Goal: Task Accomplishment & Management: Manage account settings

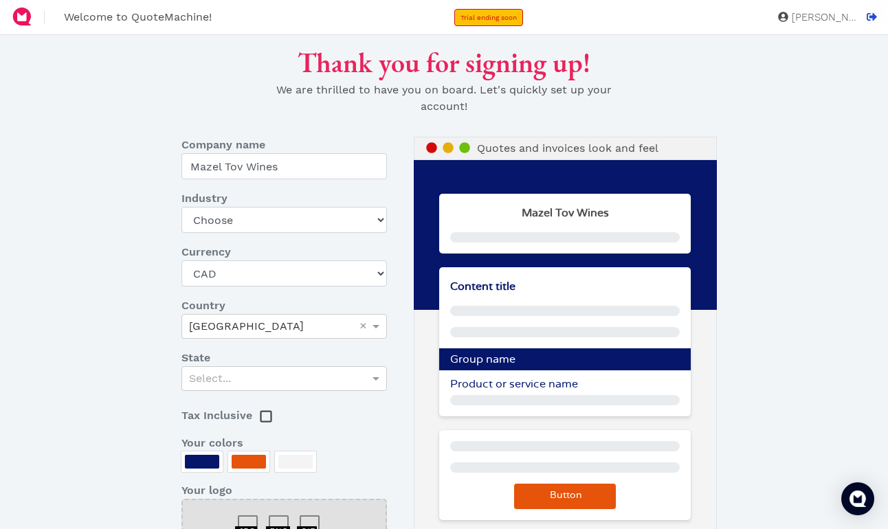
select select "CAD"
click at [271, 218] on select "Choose Art gallery Bike Books Construction (Not retail) Electronics Events Food…" at bounding box center [283, 220] width 205 height 26
select select "food"
click at [181, 207] on select "Choose Art gallery Bike Books Construction (Not retail) Electronics Events Food…" at bounding box center [283, 220] width 205 height 26
click at [256, 382] on div "Select..." at bounding box center [284, 378] width 204 height 23
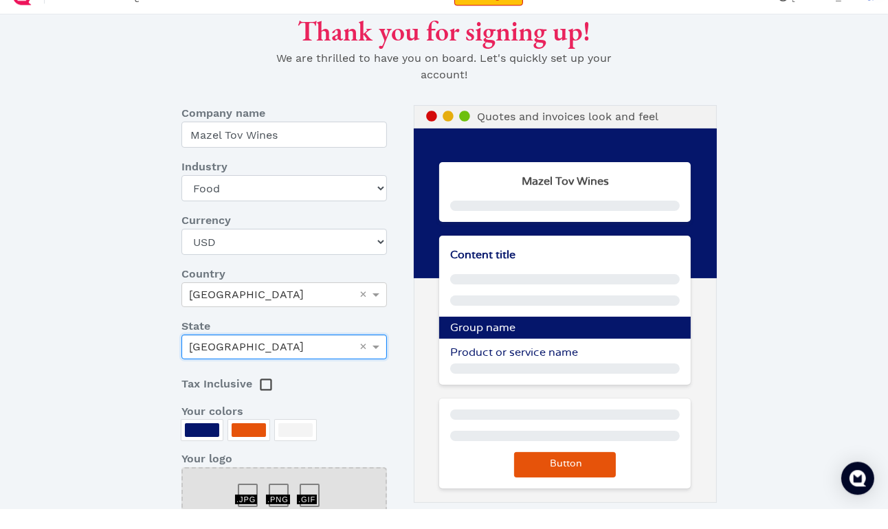
scroll to position [11, 0]
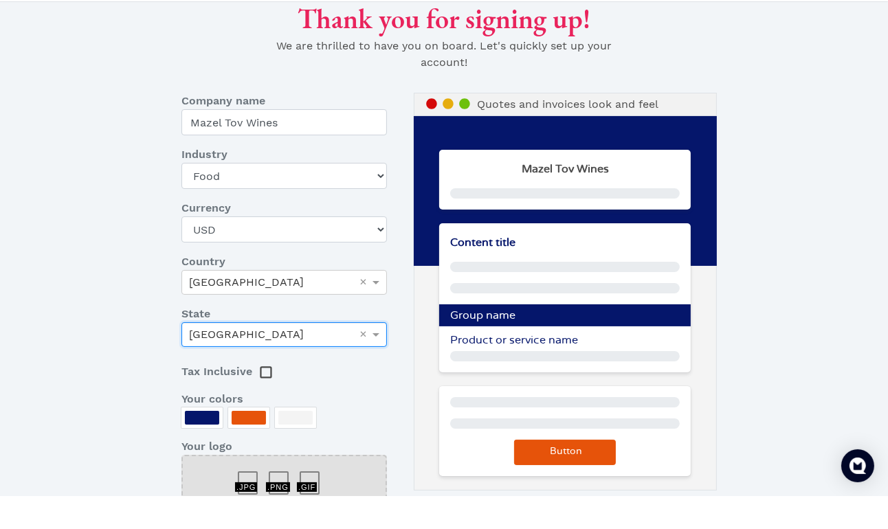
click at [200, 421] on dl "Company name Mazel Tov Wines Industry Choose Art gallery Bike Books Constructio…" at bounding box center [292, 352] width 243 height 453
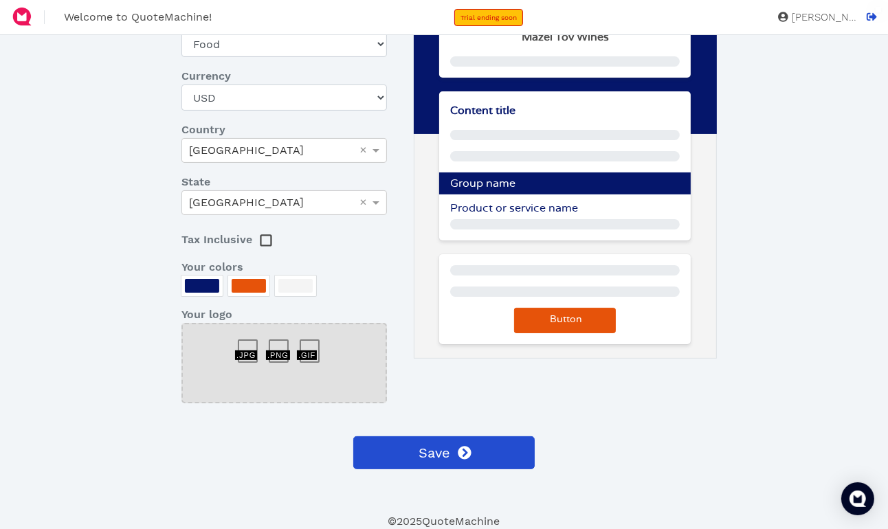
scroll to position [0, 0]
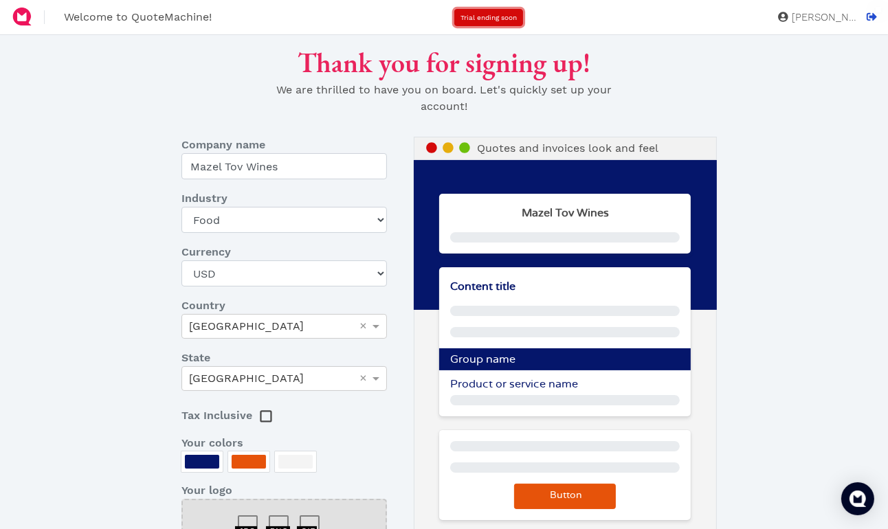
click at [505, 18] on span "Trial ending soon" at bounding box center [488, 18] width 56 height 8
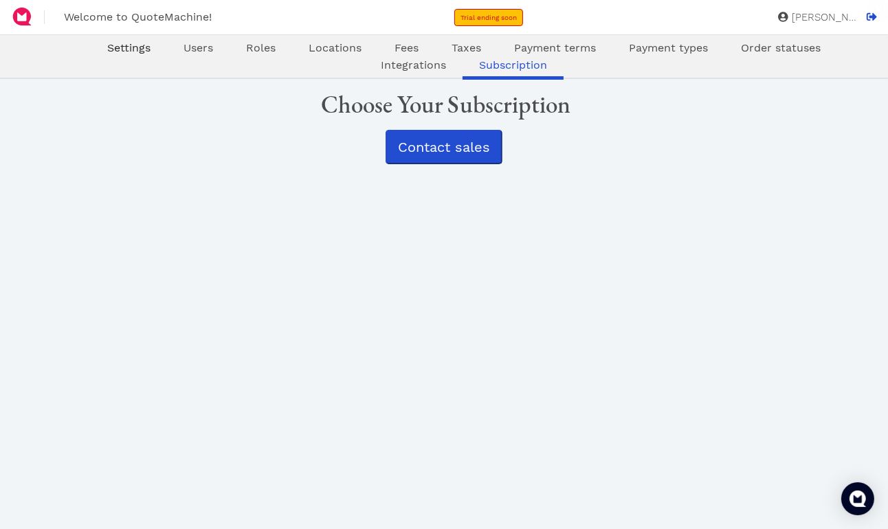
click at [132, 48] on span "Settings" at bounding box center [128, 47] width 43 height 13
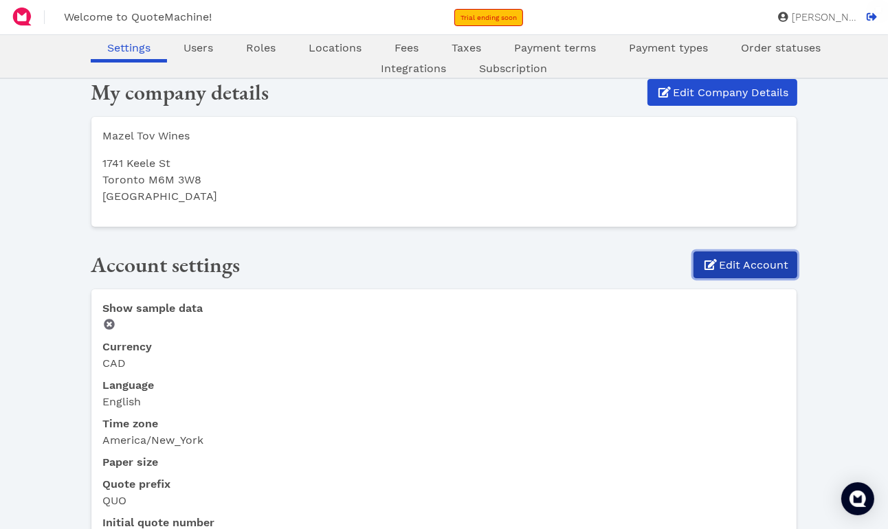
click at [753, 263] on span "Edit Account" at bounding box center [752, 265] width 71 height 16
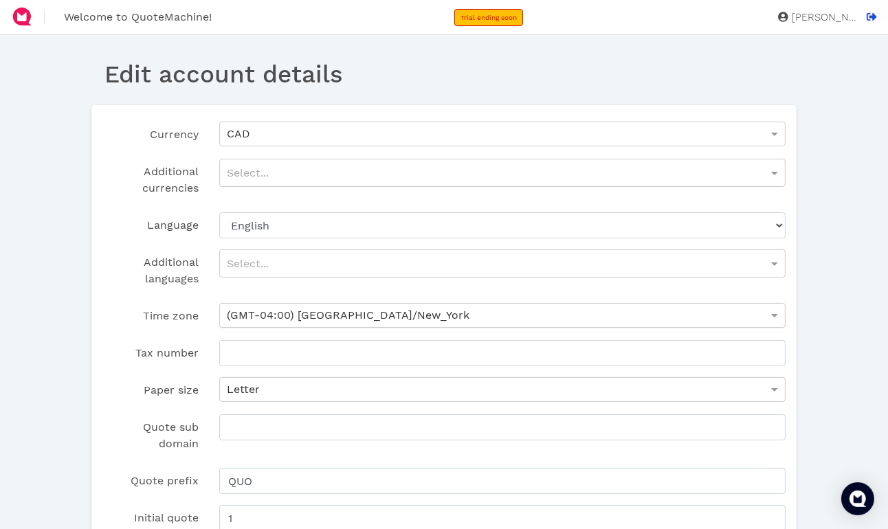
click at [374, 318] on span "(GMT-04:00) [GEOGRAPHIC_DATA]/New_York" at bounding box center [348, 315] width 243 height 13
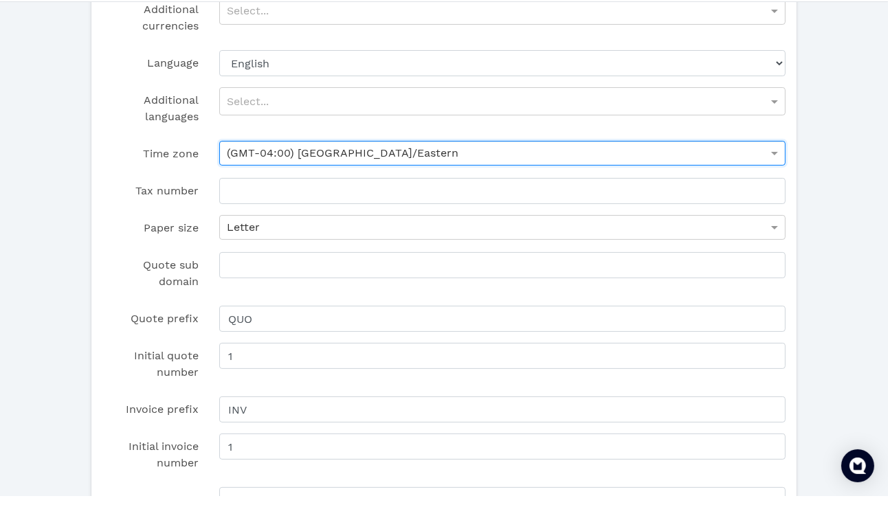
scroll to position [143, 0]
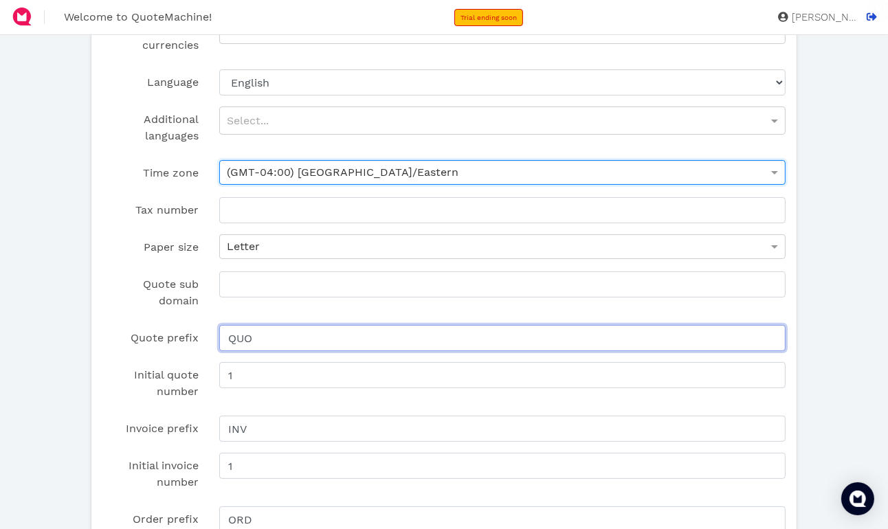
click at [291, 340] on input "QUO" at bounding box center [502, 338] width 566 height 26
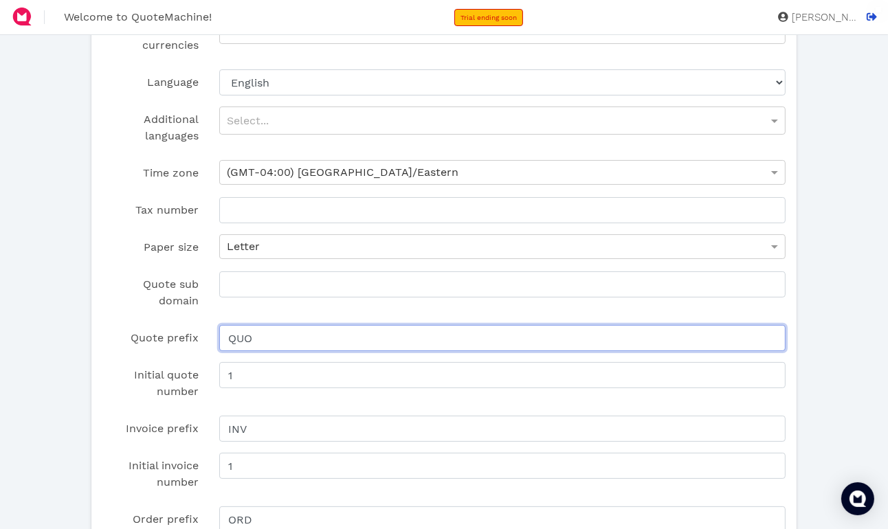
drag, startPoint x: 291, startPoint y: 340, endPoint x: 237, endPoint y: 339, distance: 53.6
click at [237, 339] on input "QUO" at bounding box center [502, 338] width 566 height 26
type input "M"
type input "MTW"
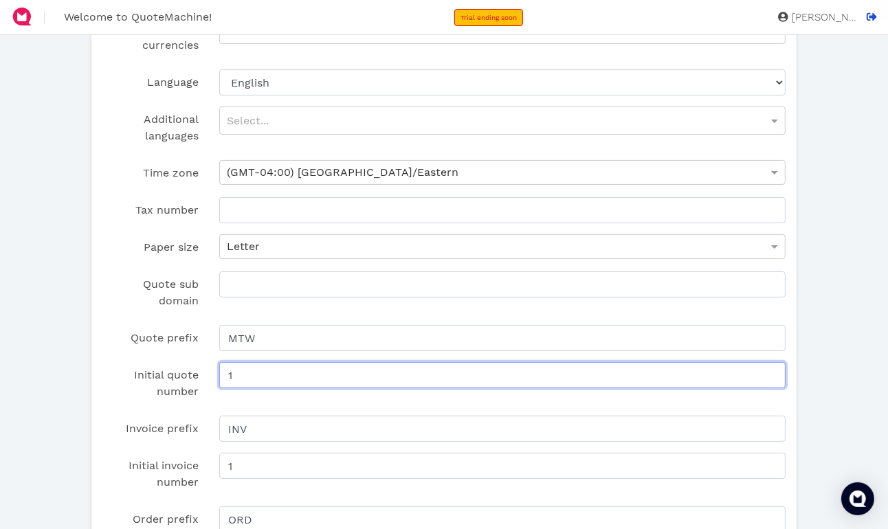
click at [236, 376] on input "1" at bounding box center [502, 375] width 566 height 26
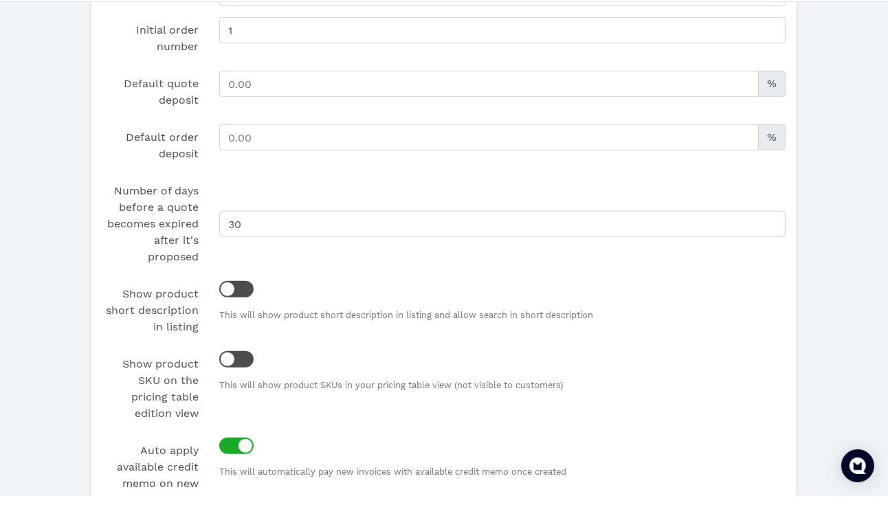
scroll to position [638, 0]
type input "1818"
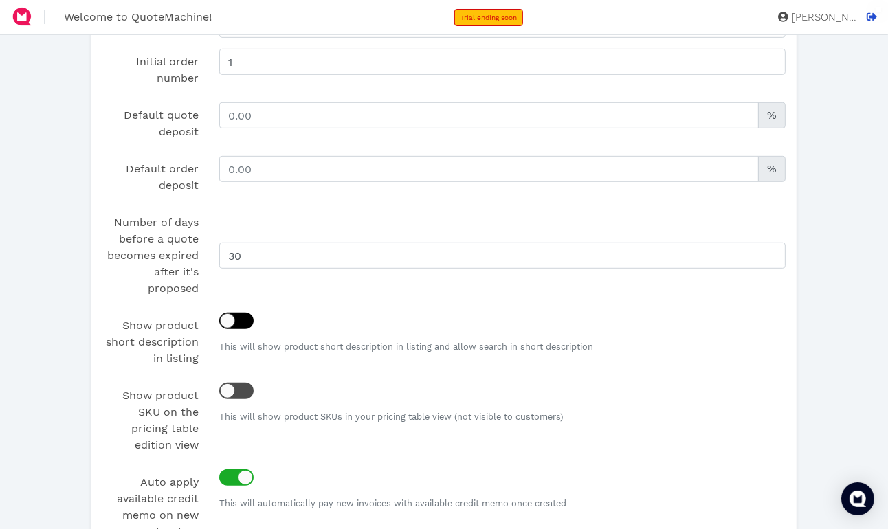
click at [231, 291] on div "Currency CAD Additional currencies Select... Language English French Dutch Span…" at bounding box center [444, 82] width 706 height 1230
click at [229, 320] on div at bounding box center [227, 320] width 15 height 15
checkbox input "true"
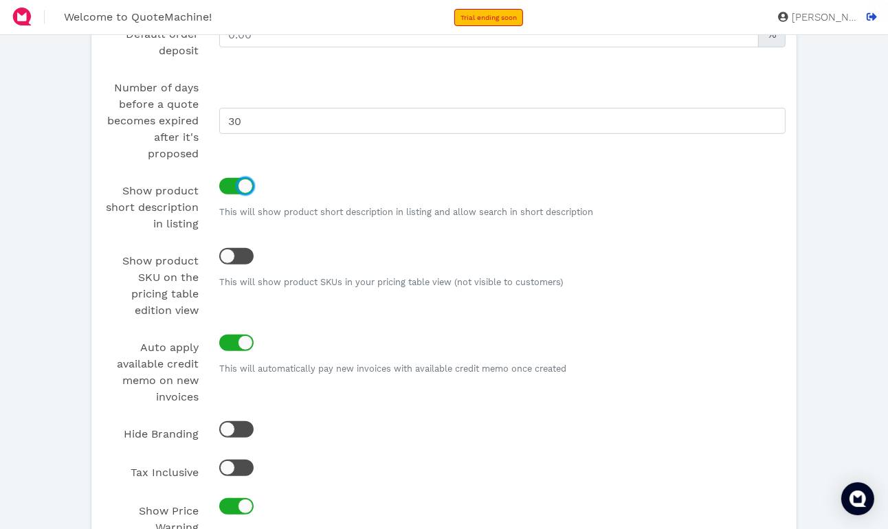
scroll to position [814, 0]
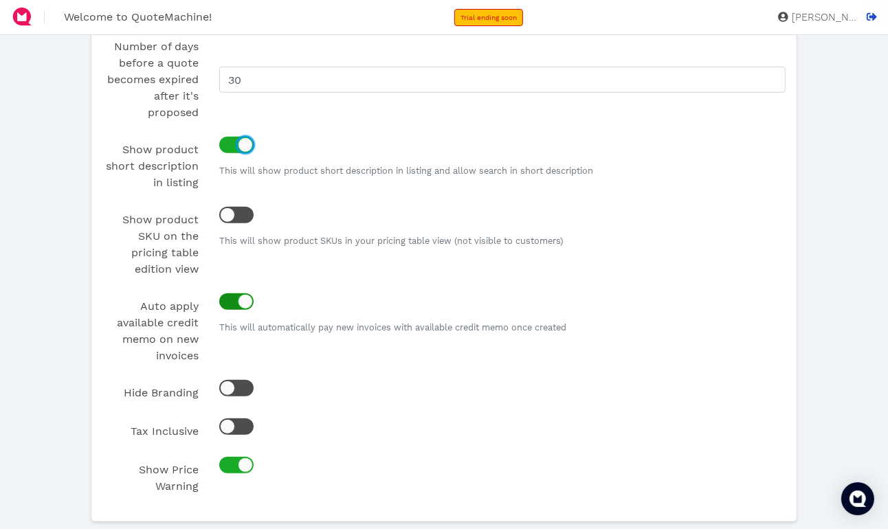
click at [243, 299] on div at bounding box center [245, 301] width 15 height 15
checkbox input "false"
click at [234, 390] on div at bounding box center [227, 388] width 15 height 15
click at [234, 390] on div at bounding box center [230, 388] width 10 height 7
checkbox input "false"
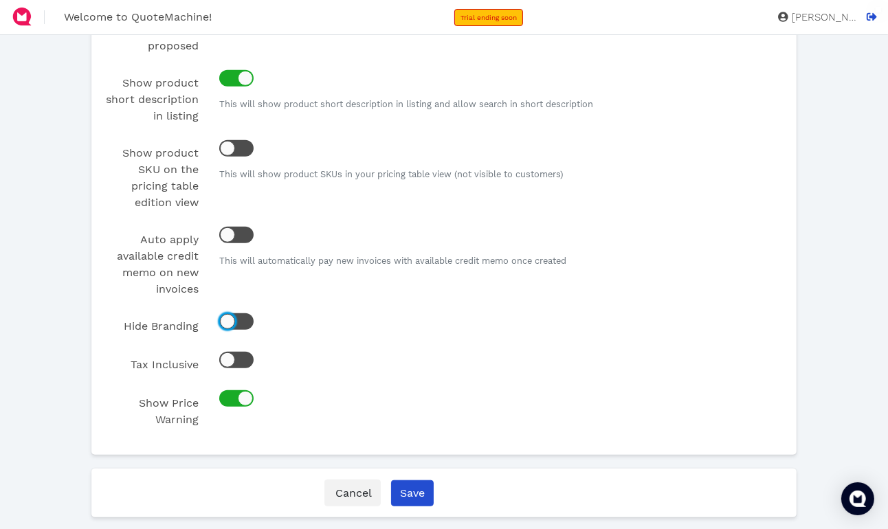
scroll to position [909, 0]
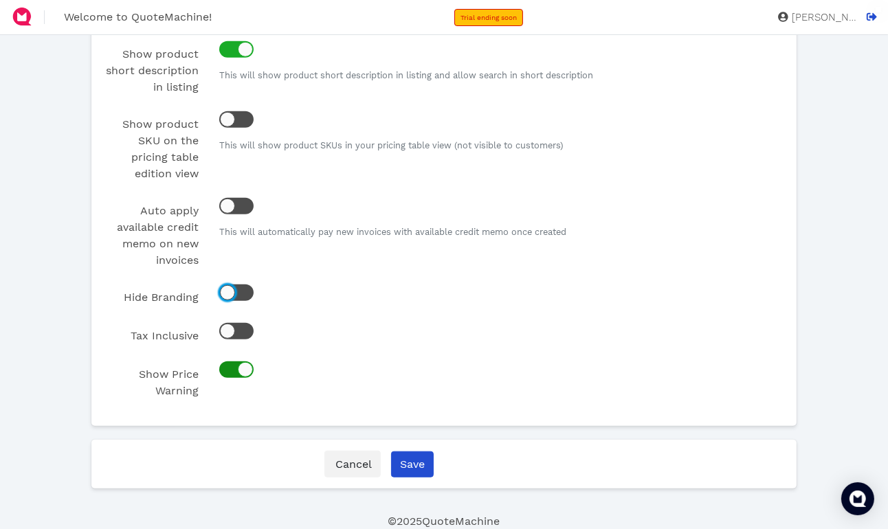
click at [245, 366] on div at bounding box center [245, 369] width 15 height 15
checkbox input "false"
click at [413, 462] on input "Save" at bounding box center [412, 464] width 43 height 26
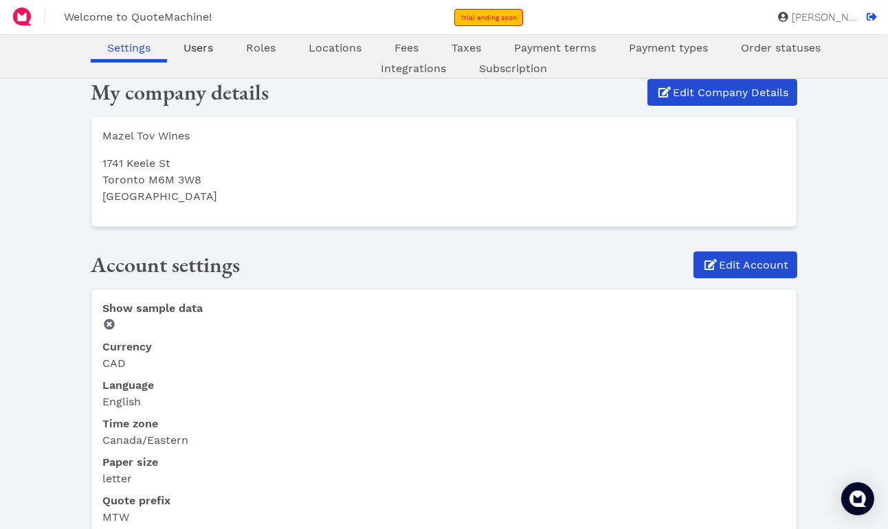
click at [194, 49] on span "Users" at bounding box center [198, 47] width 30 height 13
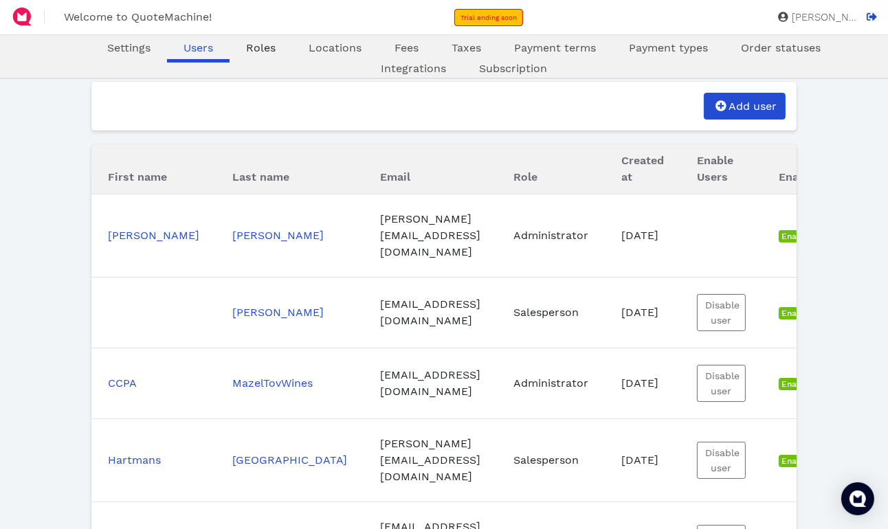
click at [263, 49] on span "Roles" at bounding box center [261, 47] width 30 height 13
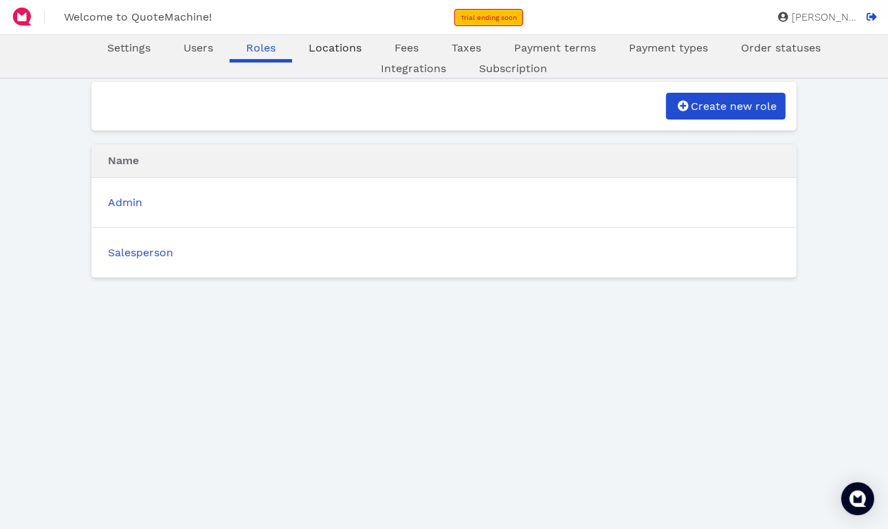
click at [327, 46] on span "Locations" at bounding box center [335, 47] width 53 height 13
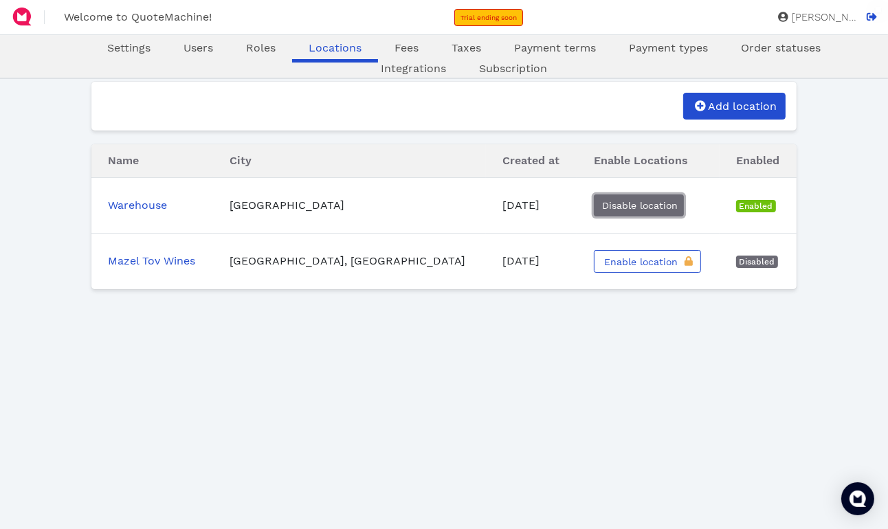
click at [600, 207] on span "Disable location" at bounding box center [639, 205] width 78 height 11
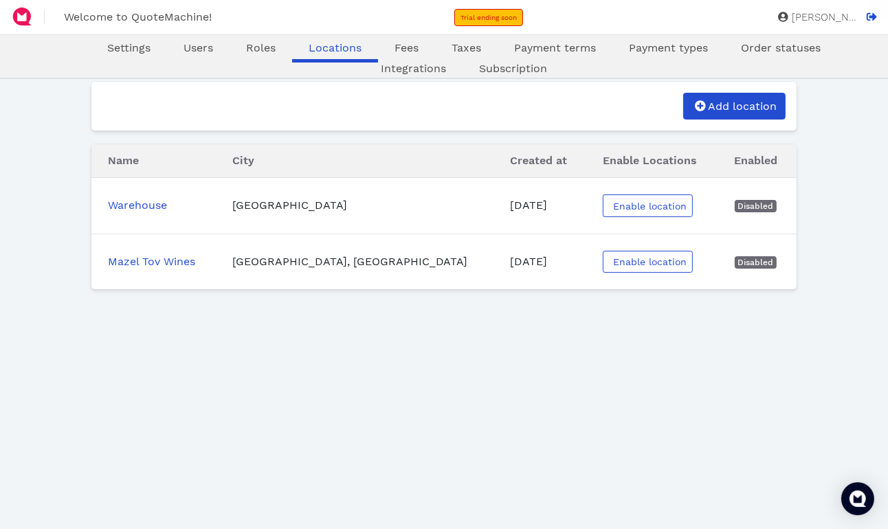
click at [594, 273] on td "Enable location" at bounding box center [651, 262] width 131 height 56
click at [611, 260] on span "Enable location" at bounding box center [649, 261] width 76 height 11
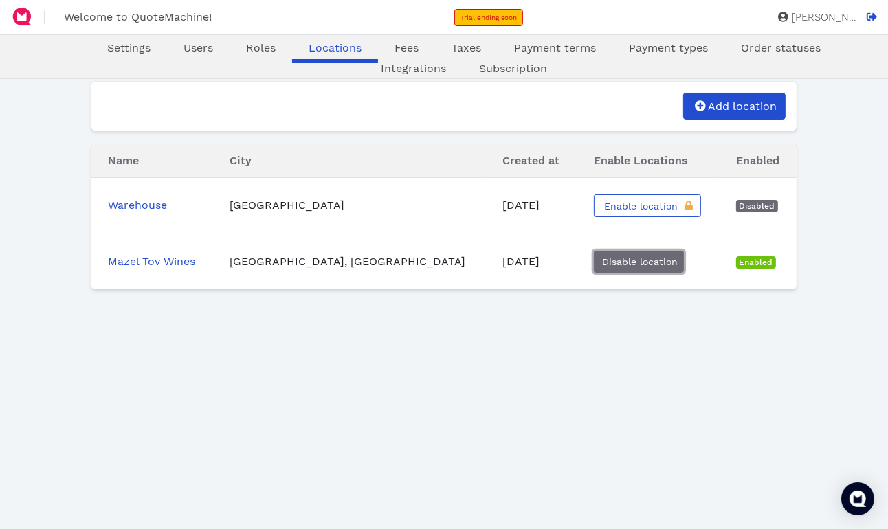
click at [600, 261] on span "Disable location" at bounding box center [639, 261] width 78 height 11
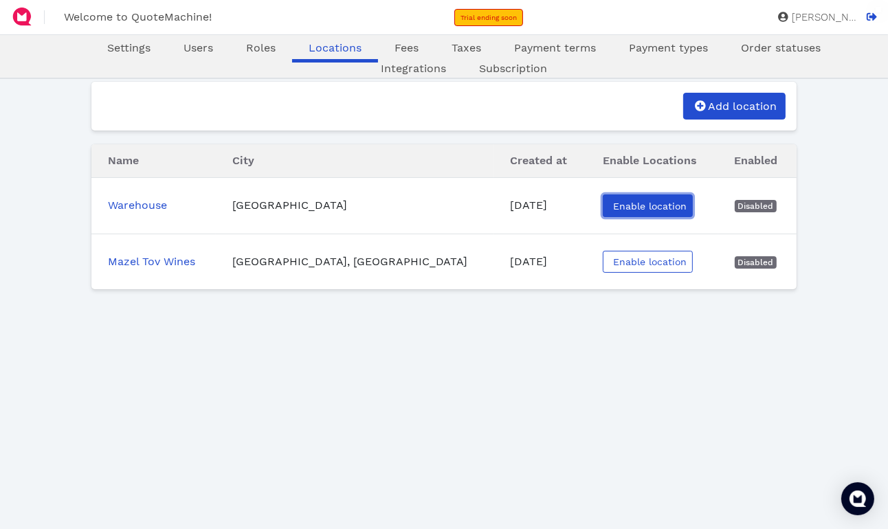
click at [611, 203] on span "Enable location" at bounding box center [649, 206] width 76 height 11
click at [611, 210] on span "Enable location" at bounding box center [649, 206] width 76 height 11
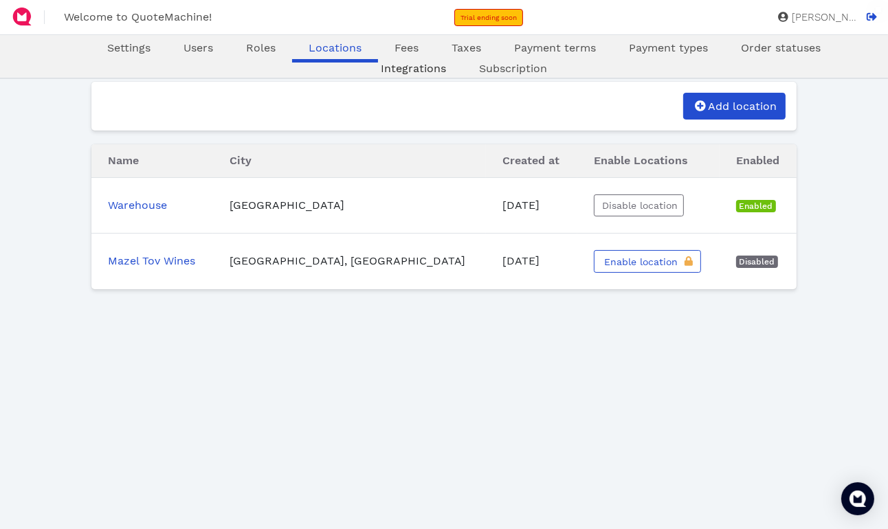
click at [410, 67] on span "Integrations" at bounding box center [413, 68] width 65 height 13
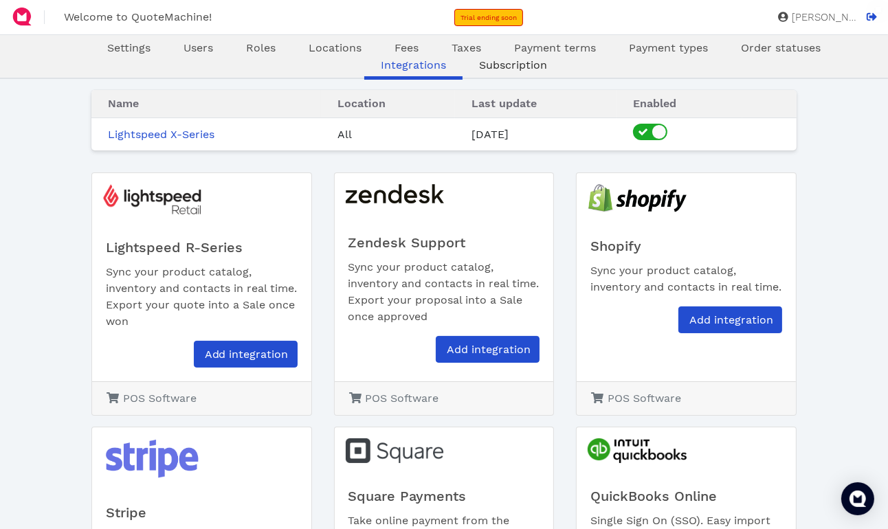
click at [515, 69] on span "Subscription" at bounding box center [513, 64] width 68 height 13
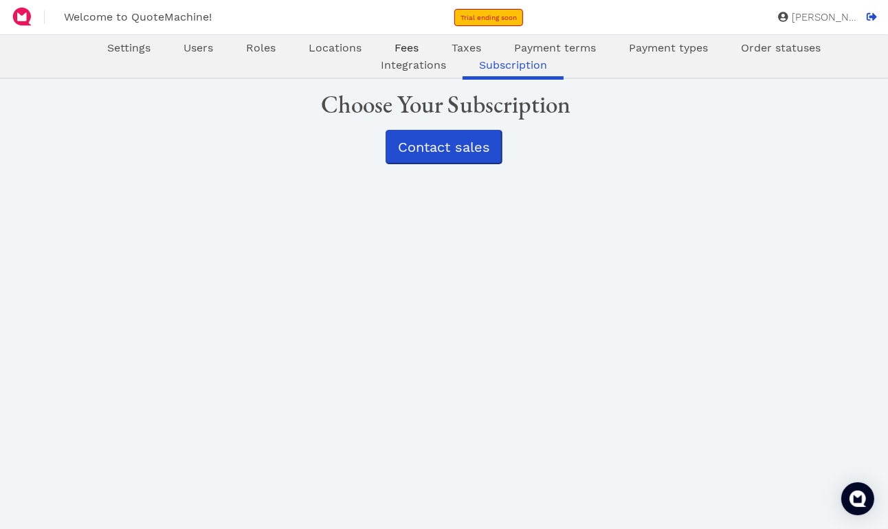
click at [401, 47] on span "Fees" at bounding box center [406, 47] width 24 height 13
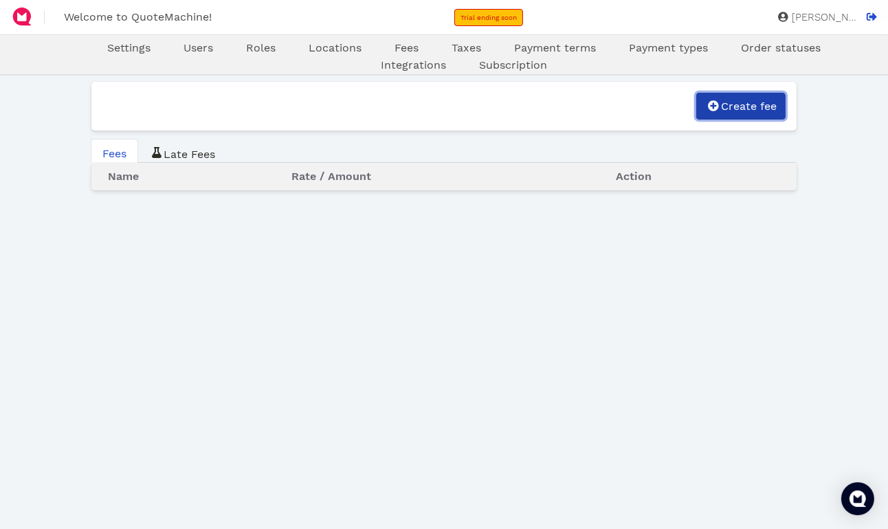
click at [740, 107] on span "Create fee" at bounding box center [748, 106] width 58 height 13
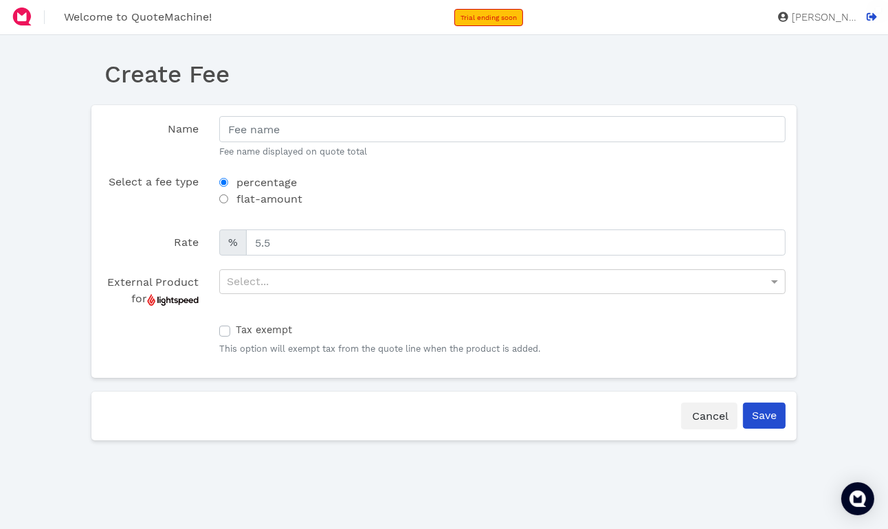
click at [243, 201] on label "flat-amount" at bounding box center [269, 199] width 66 height 16
click at [228, 201] on input "flat-amount" at bounding box center [223, 198] width 9 height 9
radio input "true"
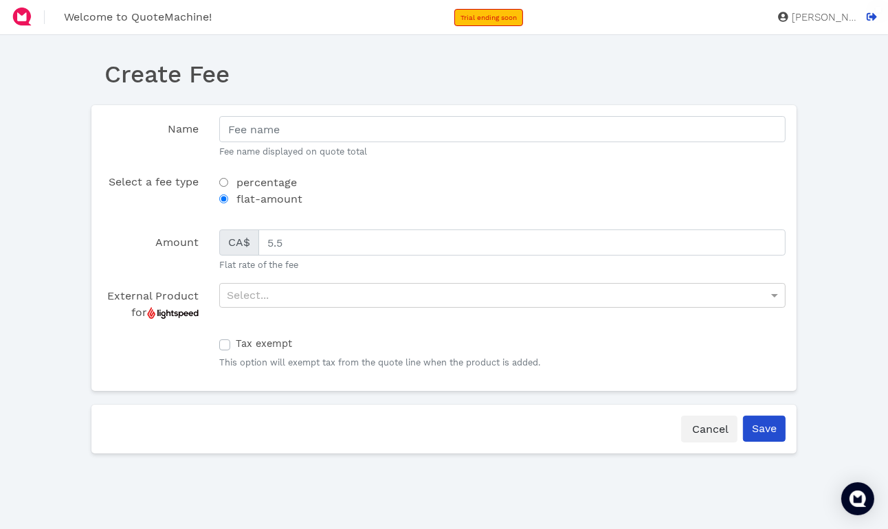
click at [243, 201] on label "flat-amount" at bounding box center [269, 199] width 66 height 16
click at [228, 201] on input "flat-amount" at bounding box center [223, 198] width 9 height 9
click at [249, 183] on label "percentage" at bounding box center [266, 183] width 60 height 16
click at [228, 183] on input "percentage" at bounding box center [223, 182] width 9 height 9
radio input "true"
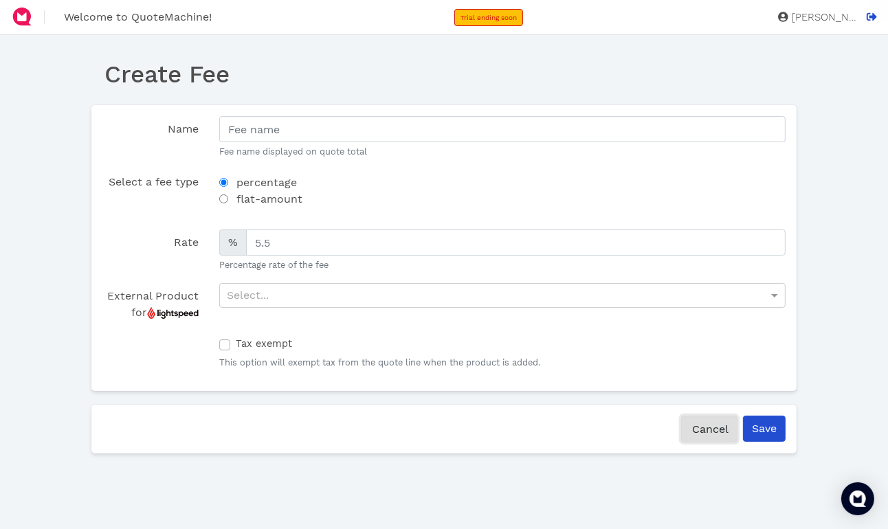
click at [698, 424] on span "Cancel" at bounding box center [709, 429] width 38 height 13
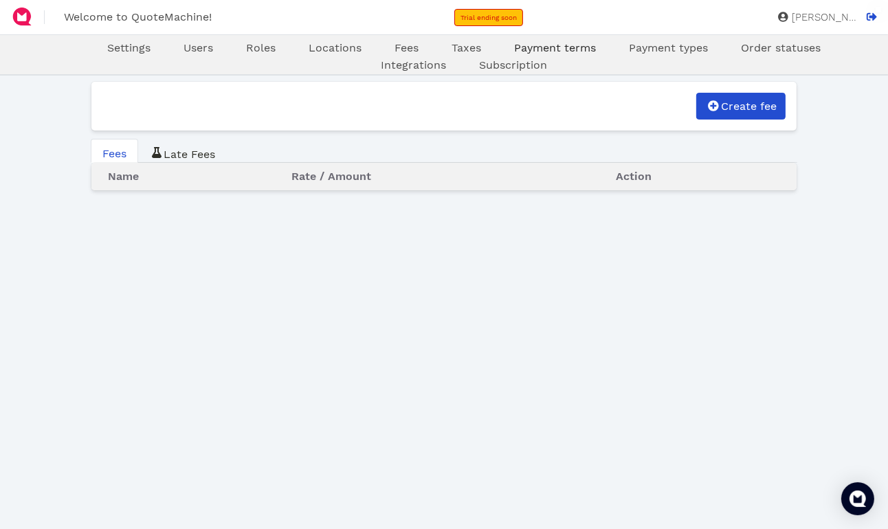
click at [557, 47] on span "Payment terms" at bounding box center [555, 47] width 82 height 13
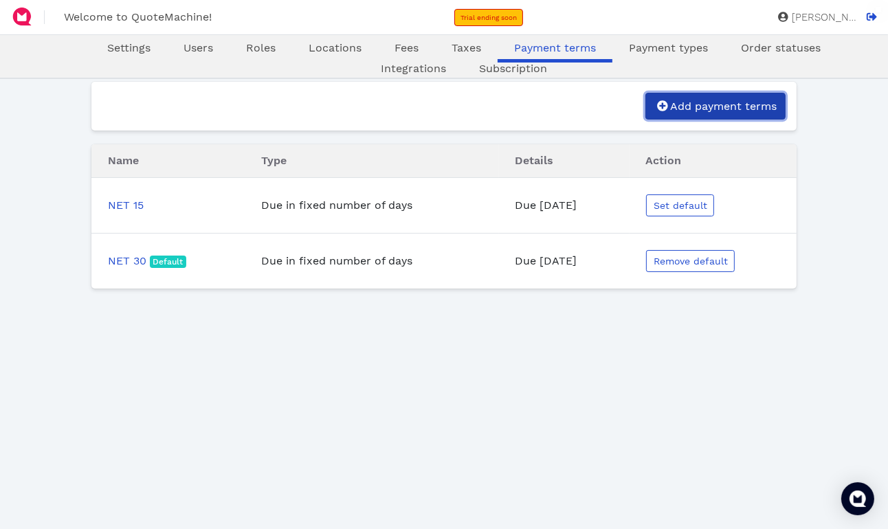
click at [763, 107] on span "Add payment terms" at bounding box center [722, 106] width 109 height 13
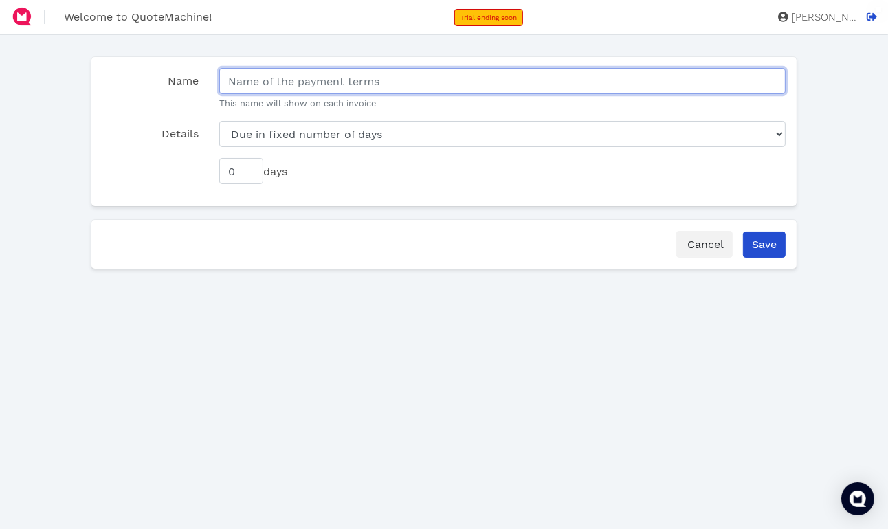
click at [332, 80] on input "Name" at bounding box center [502, 81] width 566 height 26
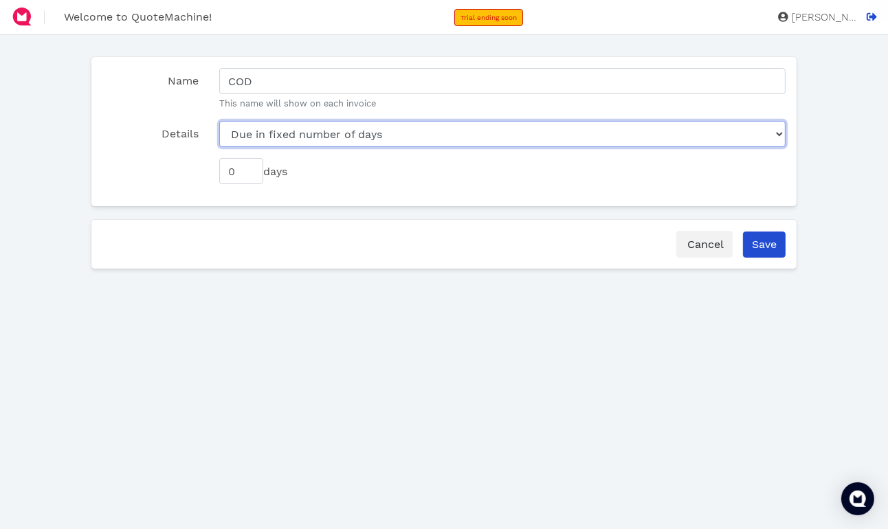
click at [304, 138] on select "Due in fixed number of days Due by certain day of month" at bounding box center [502, 134] width 566 height 26
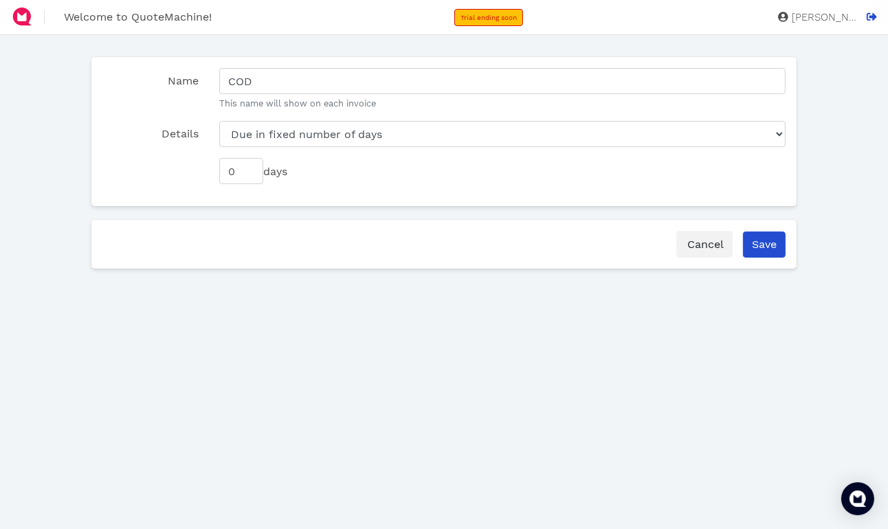
click at [403, 327] on div "Oops! × Name COD This name will show on each invoice Details Due in fixed numbe…" at bounding box center [444, 286] width 707 height 481
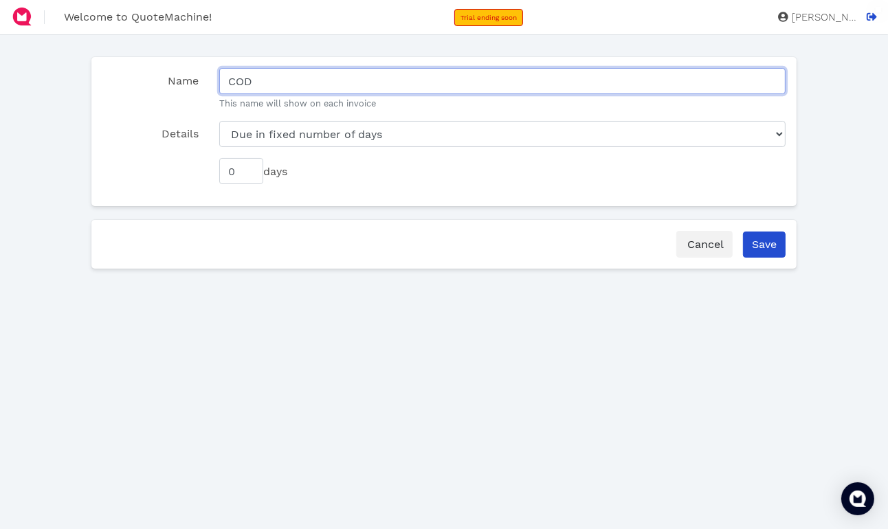
drag, startPoint x: 274, startPoint y: 81, endPoint x: 164, endPoint y: 79, distance: 110.0
click at [164, 79] on div "Name COD This name will show on each invoice" at bounding box center [444, 94] width 704 height 53
type input "P"
type input "Due on delivery"
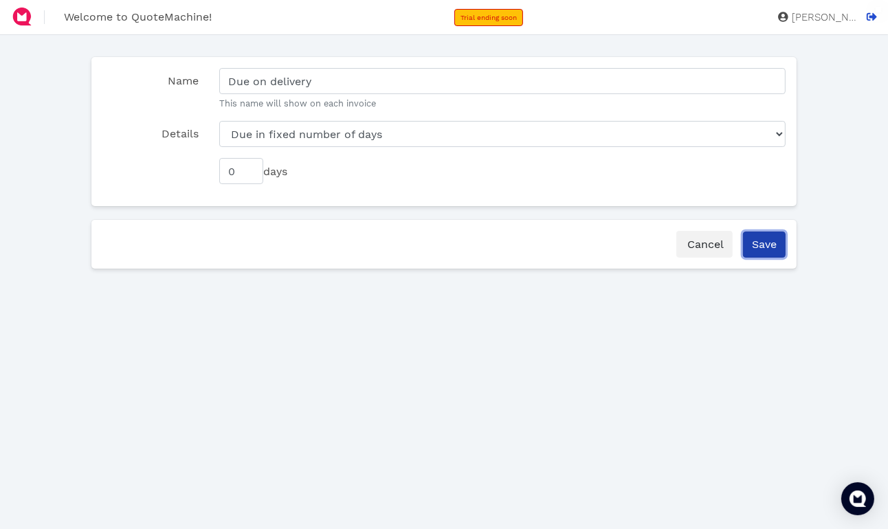
click at [771, 243] on input "Save" at bounding box center [764, 245] width 43 height 26
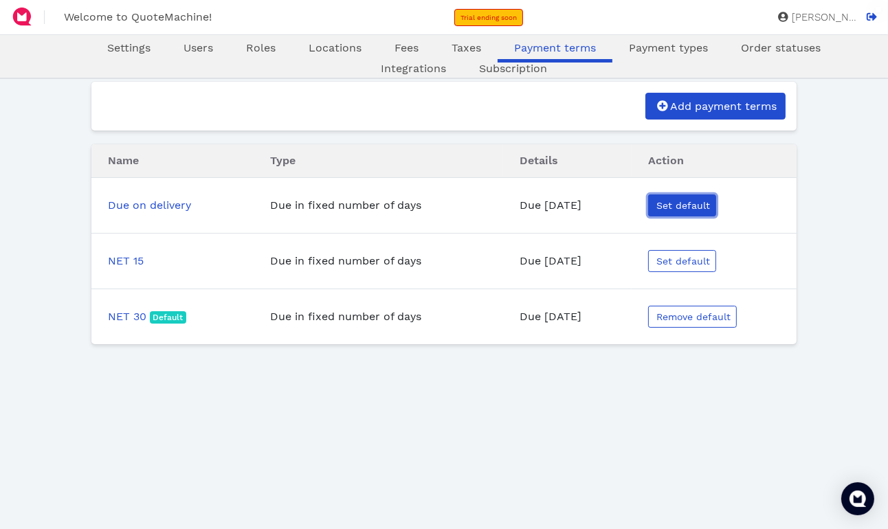
click at [691, 205] on span "Set default" at bounding box center [682, 205] width 56 height 11
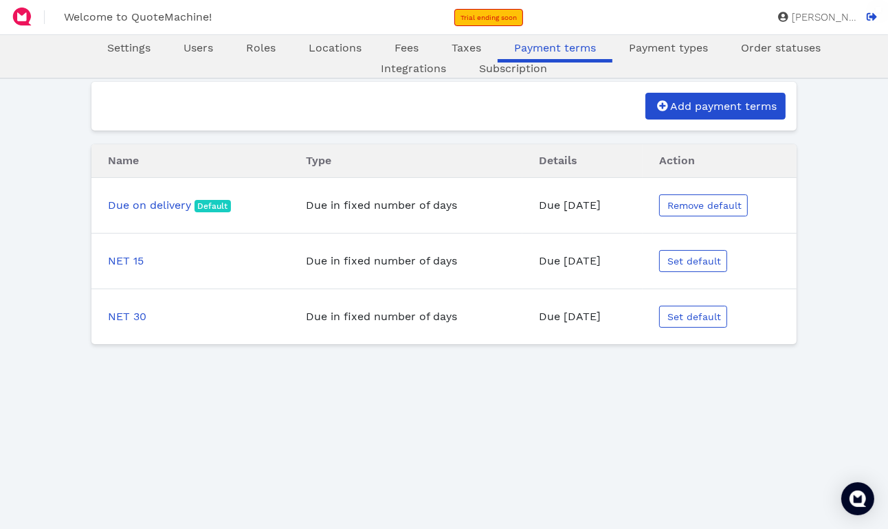
click at [669, 39] on div "Settings Users Roles Locations Fees Taxes Payment terms Payment types Order sta…" at bounding box center [444, 56] width 888 height 45
click at [673, 53] on span "Payment types" at bounding box center [668, 47] width 79 height 13
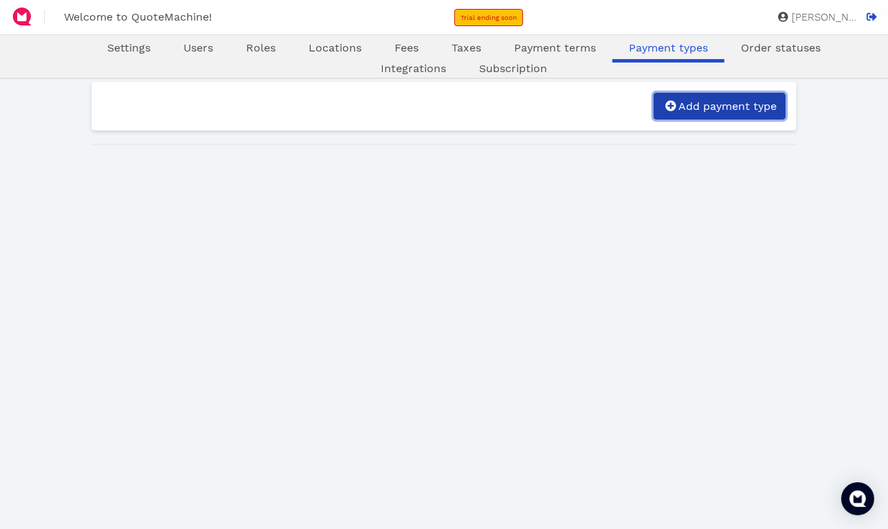
click at [695, 115] on link "Add payment type" at bounding box center [719, 106] width 132 height 27
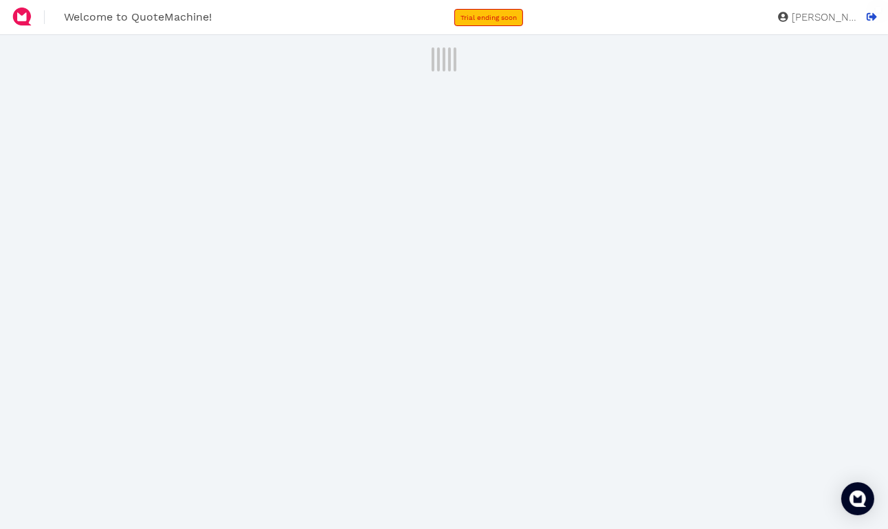
select select "enabled"
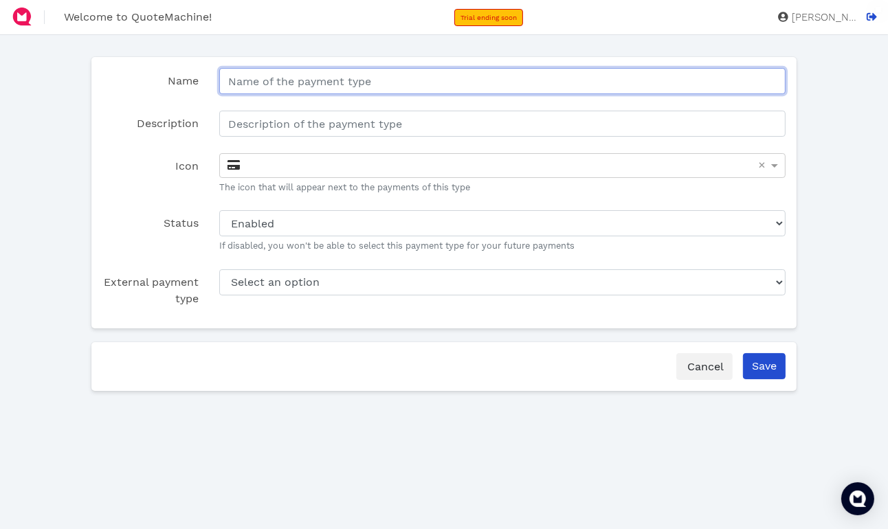
click at [304, 79] on input "Name" at bounding box center [502, 81] width 566 height 26
type input "Credit Card"
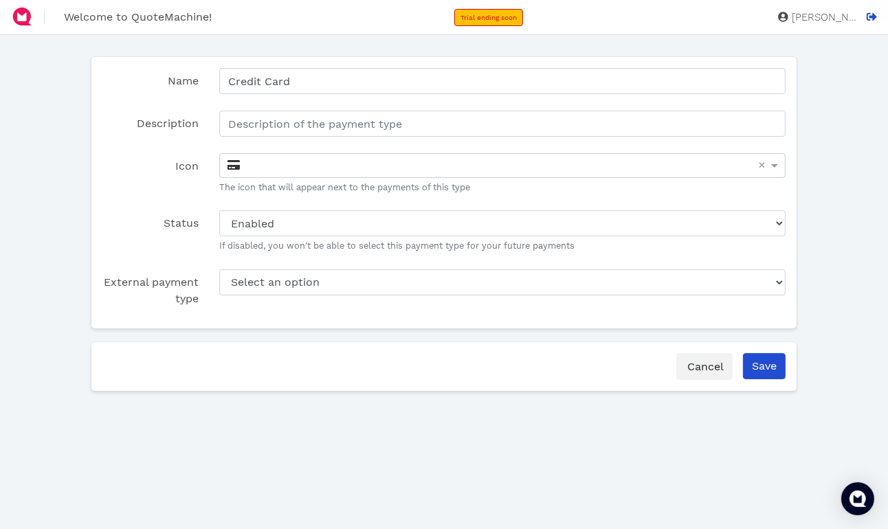
click at [469, 180] on div "× The icon that will appear next to the payments of this type" at bounding box center [502, 173] width 587 height 41
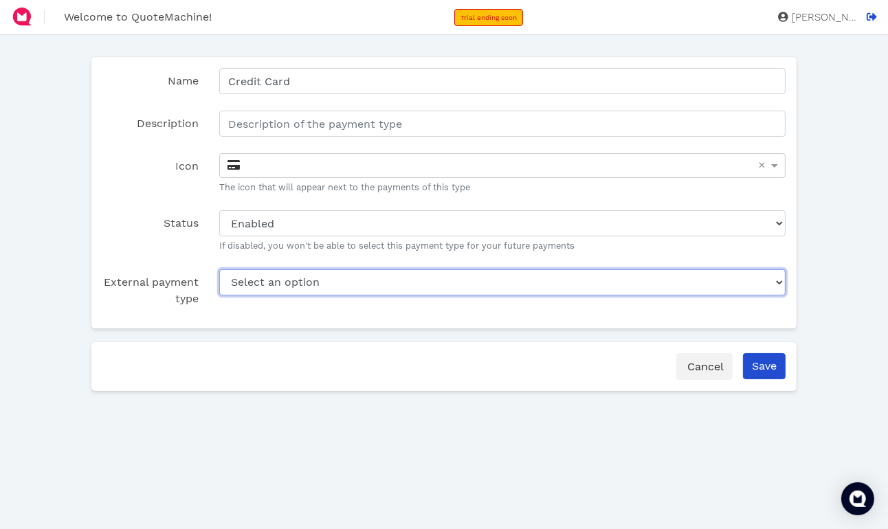
click at [326, 282] on select "Select an option Cash Check Gift Card Lightspeed Payments Loyalty Online Xero X…" at bounding box center [502, 282] width 566 height 26
select select "36e0d06d-962a-437b-8e35-007b9f2798bc"
click at [219, 269] on select "Select an option Cash Check Gift Card Lightspeed Payments Loyalty Online Xero X…" at bounding box center [502, 282] width 566 height 26
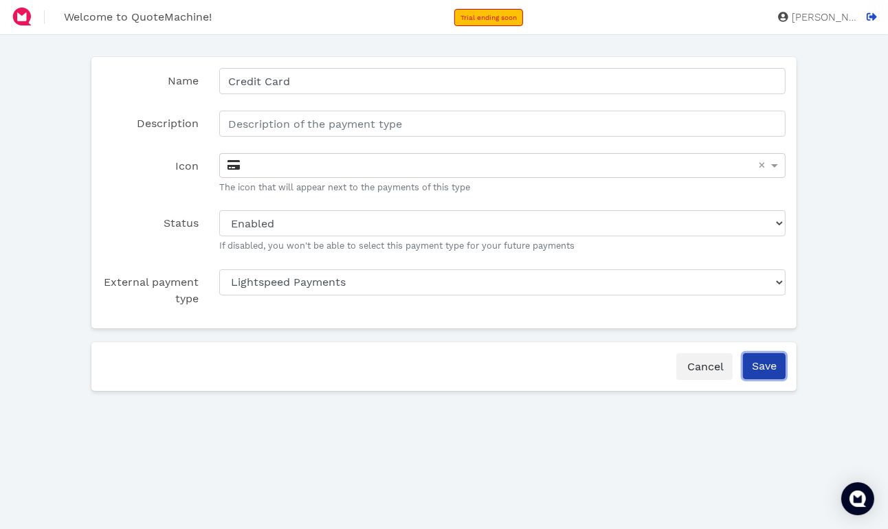
click at [768, 370] on input "Save" at bounding box center [764, 366] width 43 height 26
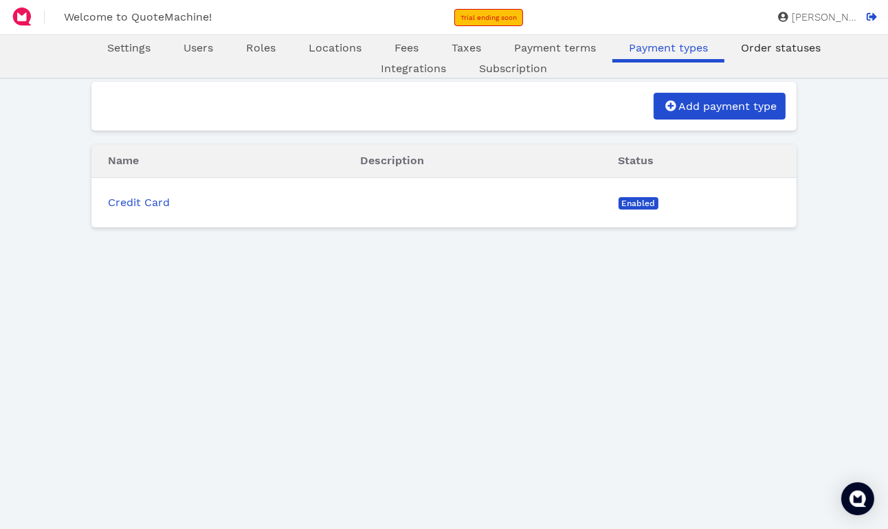
click at [770, 45] on span "Order statuses" at bounding box center [781, 47] width 80 height 13
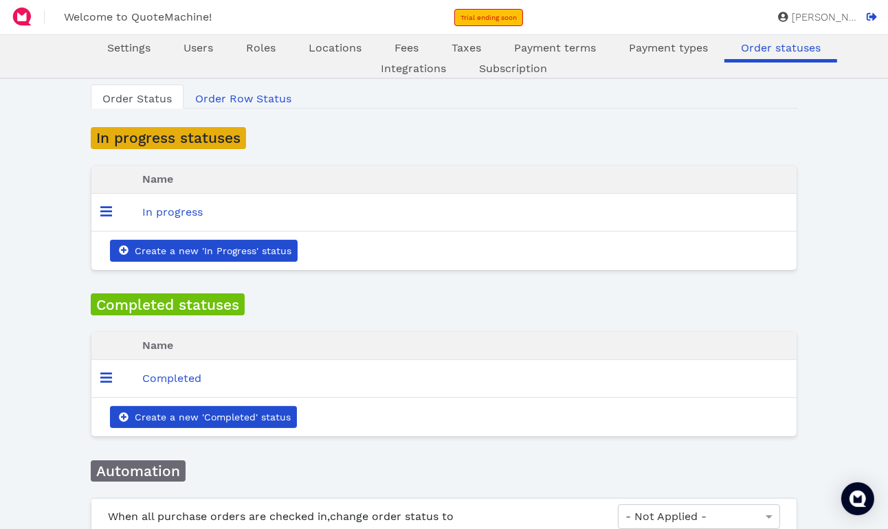
click at [880, 86] on div "Oops! × Settings Users Roles Locations Fees Taxes Payment terms Payment types O…" at bounding box center [444, 350] width 888 height 630
click at [876, 80] on div "Oops! × Settings Users Roles Locations Fees Taxes Payment terms Payment types O…" at bounding box center [444, 350] width 888 height 630
click at [869, 85] on div "Oops! × Settings Users Roles Locations Fees Taxes Payment terms Payment types O…" at bounding box center [444, 350] width 888 height 630
click at [836, 16] on span "[PERSON_NAME]" at bounding box center [822, 17] width 69 height 10
click at [0, 85] on div "Oops! × Settings Users Roles Locations Fees Taxes Payment terms Payment types O…" at bounding box center [444, 350] width 888 height 630
